Goal: Information Seeking & Learning: Learn about a topic

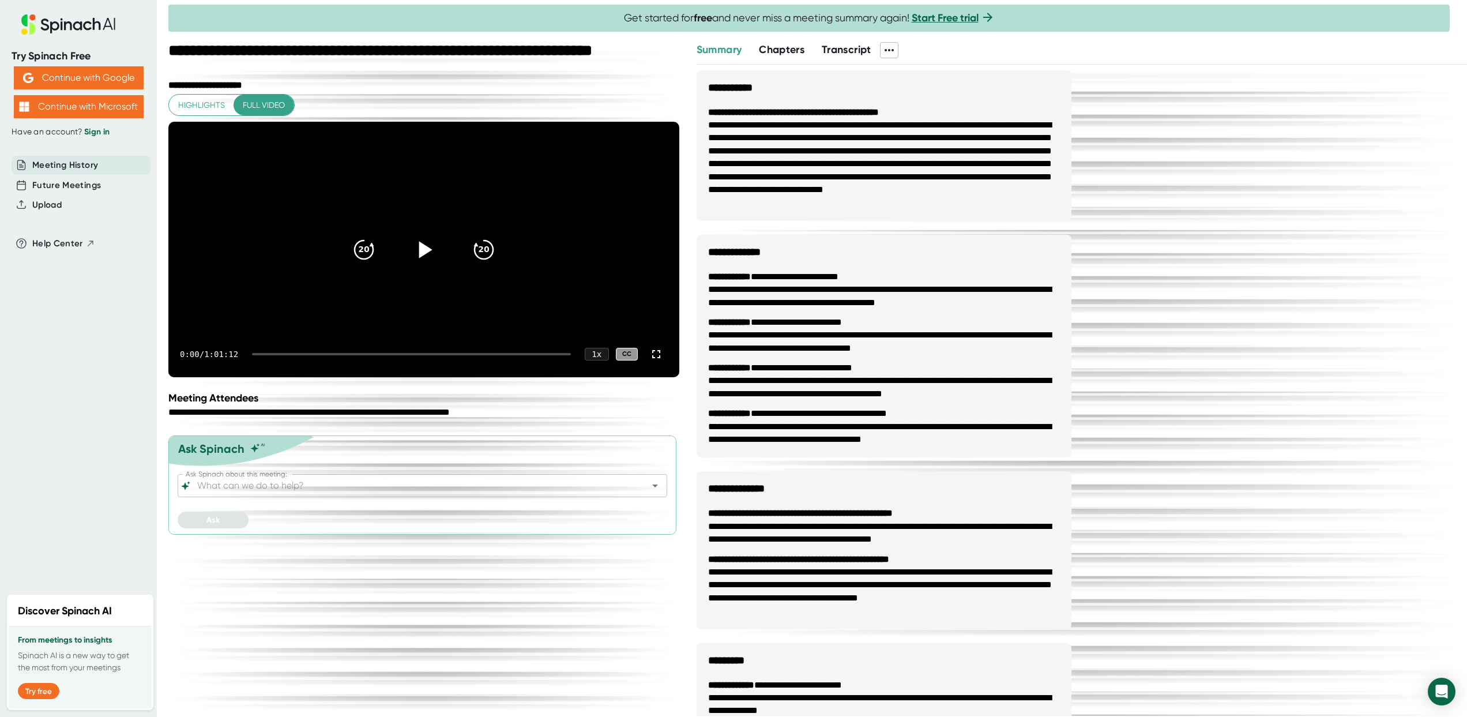
click at [417, 263] on icon at bounding box center [423, 249] width 29 height 29
click at [385, 355] on div at bounding box center [411, 354] width 319 height 2
drag, startPoint x: 386, startPoint y: 388, endPoint x: 274, endPoint y: 387, distance: 111.9
click at [274, 377] on div "24:23 / 1:01:12 1 x CC" at bounding box center [423, 354] width 511 height 46
click at [272, 377] on div "24:24 / 1:01:12 1 x CC" at bounding box center [423, 354] width 511 height 46
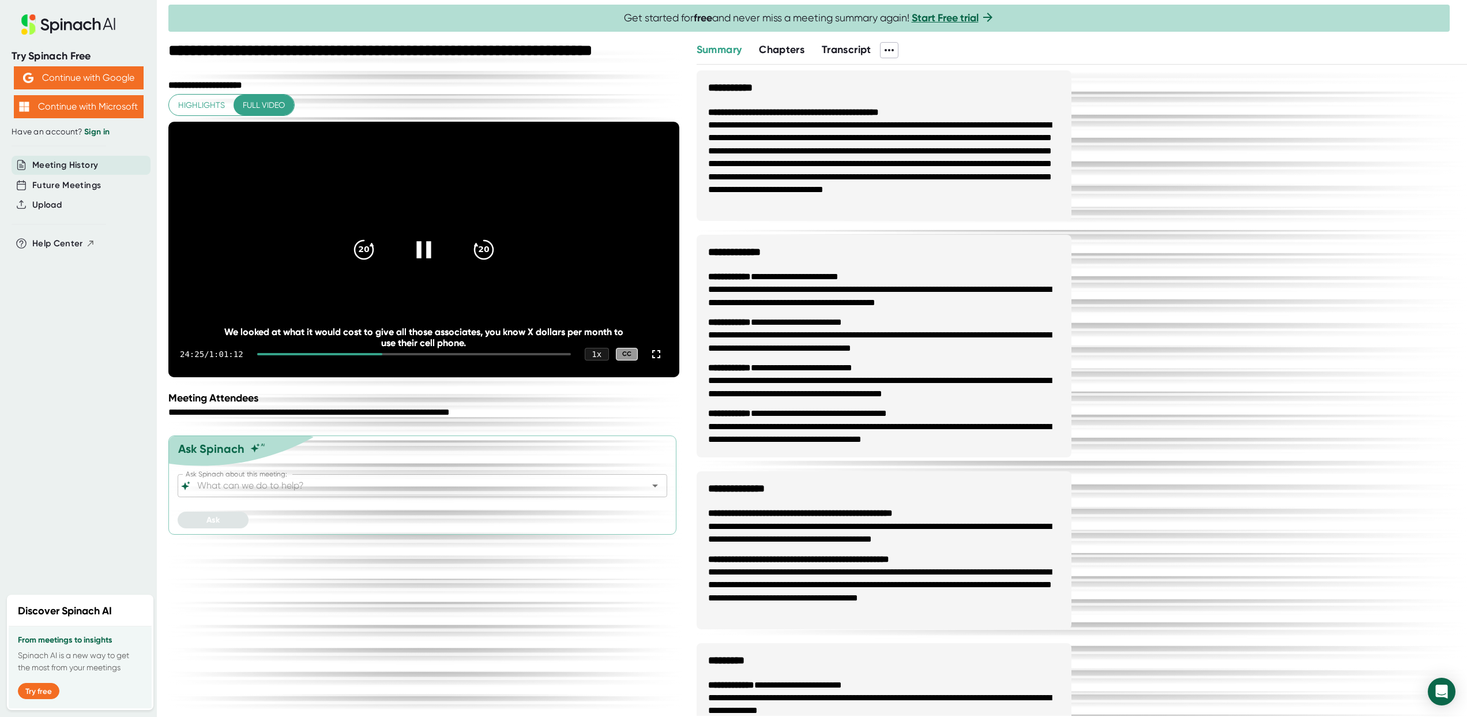
click at [270, 377] on div "24:25 / 1:01:12 1 x CC" at bounding box center [423, 354] width 511 height 46
click at [270, 355] on div at bounding box center [319, 354] width 125 height 2
drag, startPoint x: 262, startPoint y: 384, endPoint x: 253, endPoint y: 385, distance: 8.7
click at [253, 377] on div "0:40 / 1:01:12 1 x CC" at bounding box center [423, 354] width 511 height 46
click at [255, 355] on div at bounding box center [253, 354] width 3 height 2
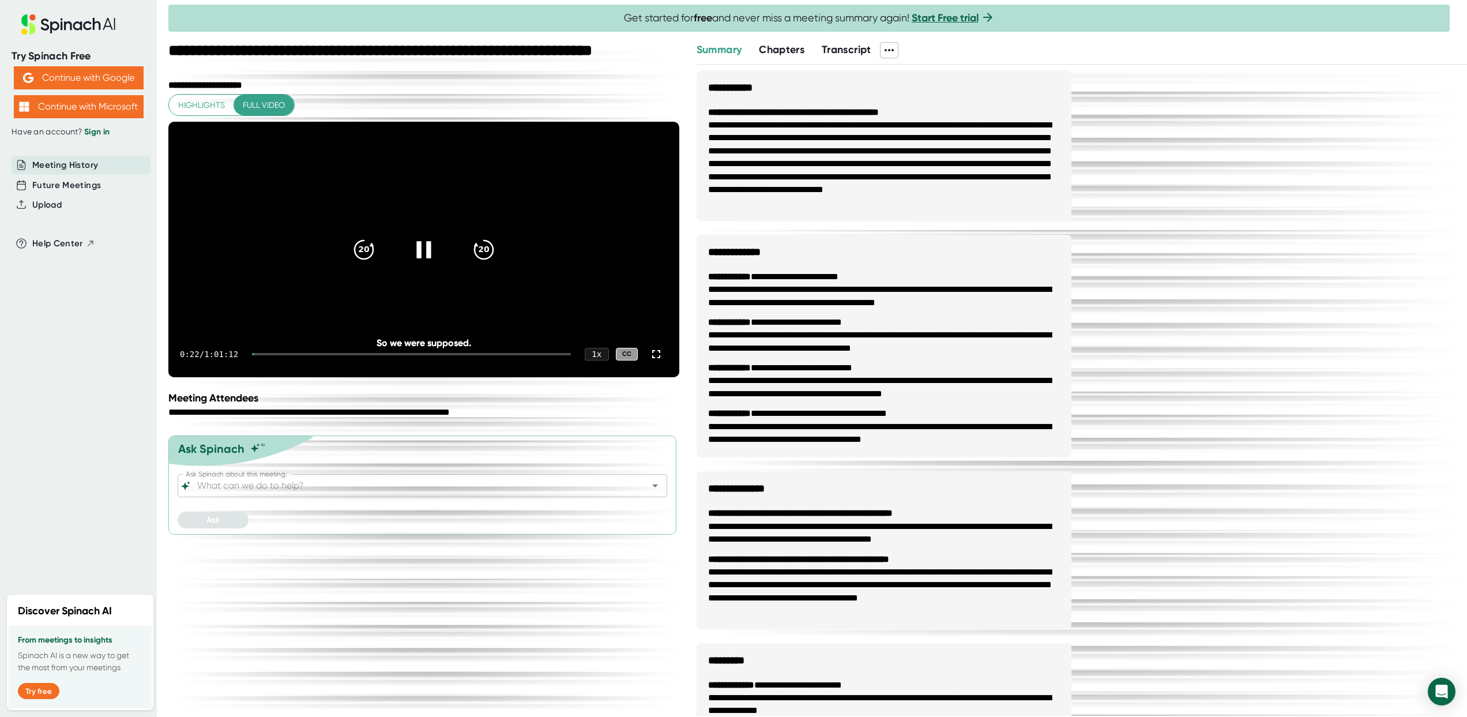
click at [259, 377] on div "0:22 / 1:01:12 1 x CC" at bounding box center [423, 354] width 511 height 46
click at [263, 377] on div "0:23 / 1:01:12 1 x CC" at bounding box center [423, 354] width 511 height 46
click at [260, 377] on div "0:24 / 1:01:12 1 x CC" at bounding box center [423, 354] width 511 height 46
click at [260, 377] on div "0:25 / 1:01:12 1 x CC" at bounding box center [423, 354] width 511 height 46
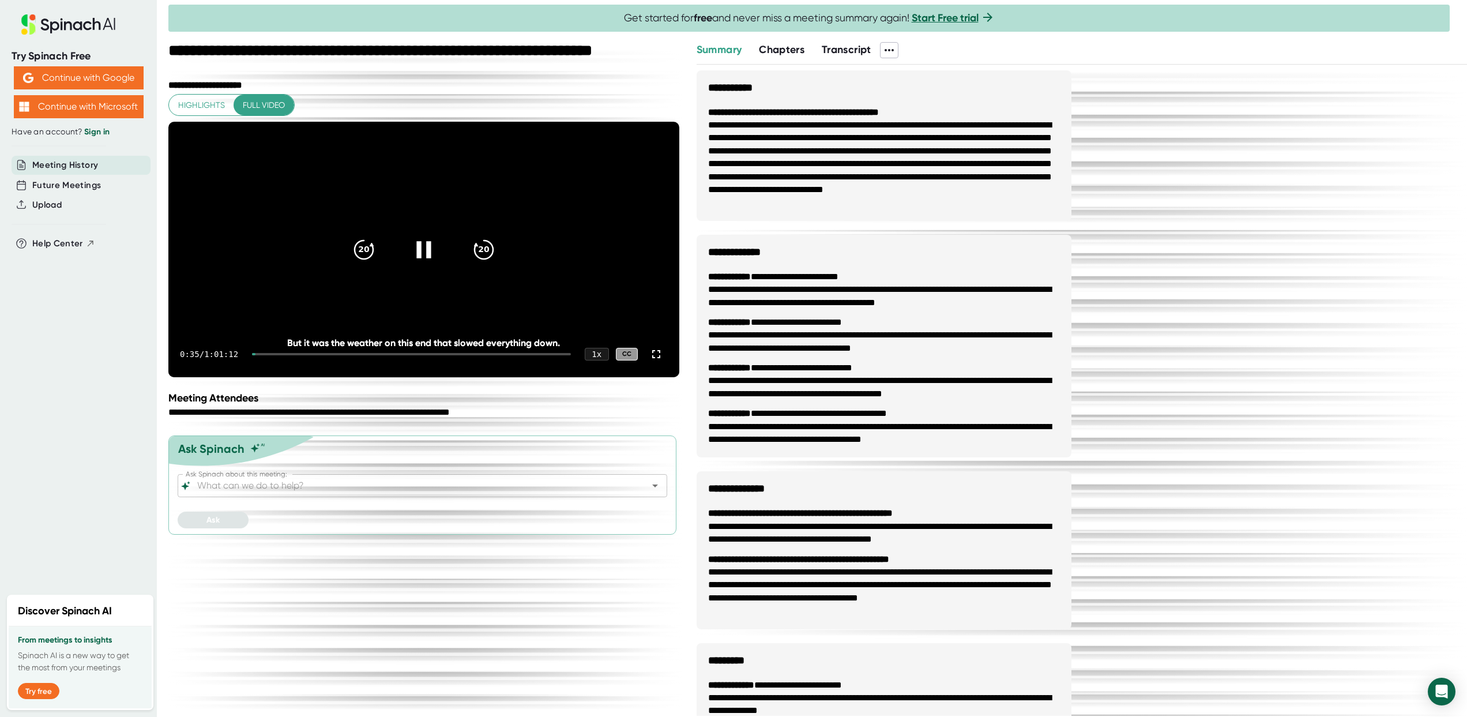
click at [262, 355] on div at bounding box center [411, 354] width 319 height 2
click at [418, 258] on icon at bounding box center [423, 249] width 14 height 17
click at [435, 263] on icon at bounding box center [423, 249] width 29 height 29
click at [419, 258] on icon at bounding box center [423, 249] width 14 height 17
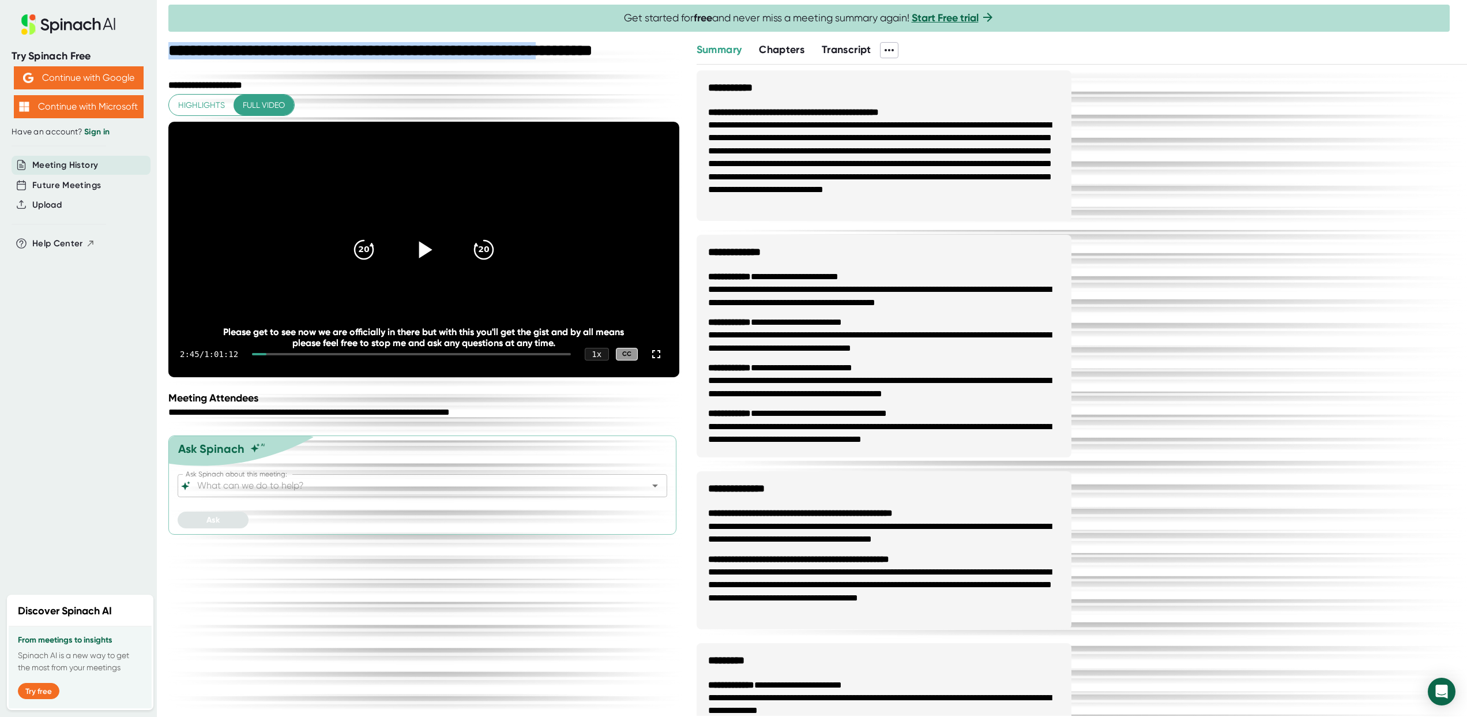
drag, startPoint x: 171, startPoint y: 52, endPoint x: 615, endPoint y: 56, distance: 444.5
click at [615, 56] on div "**********" at bounding box center [425, 61] width 514 height 38
copy div "**********"
click at [422, 258] on icon at bounding box center [425, 249] width 13 height 17
click at [362, 355] on div at bounding box center [411, 354] width 319 height 2
